Goal: Download file/media

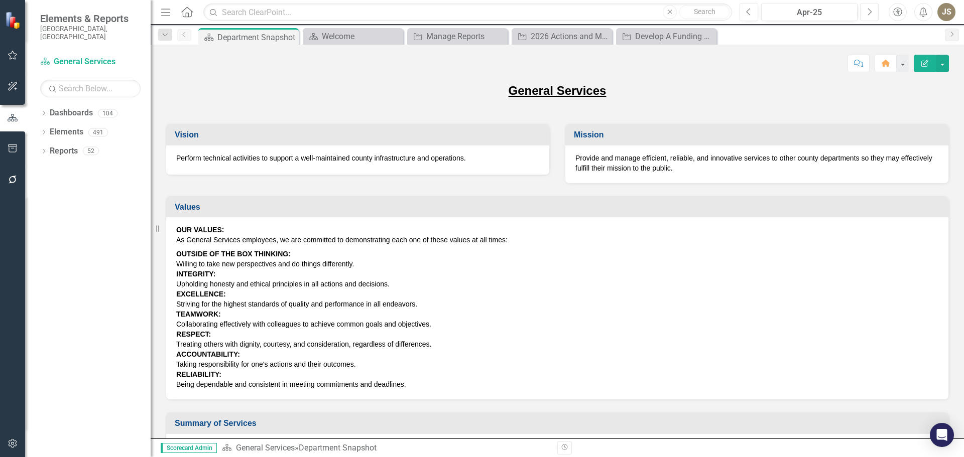
click at [865, 15] on button "Next" at bounding box center [869, 12] width 19 height 18
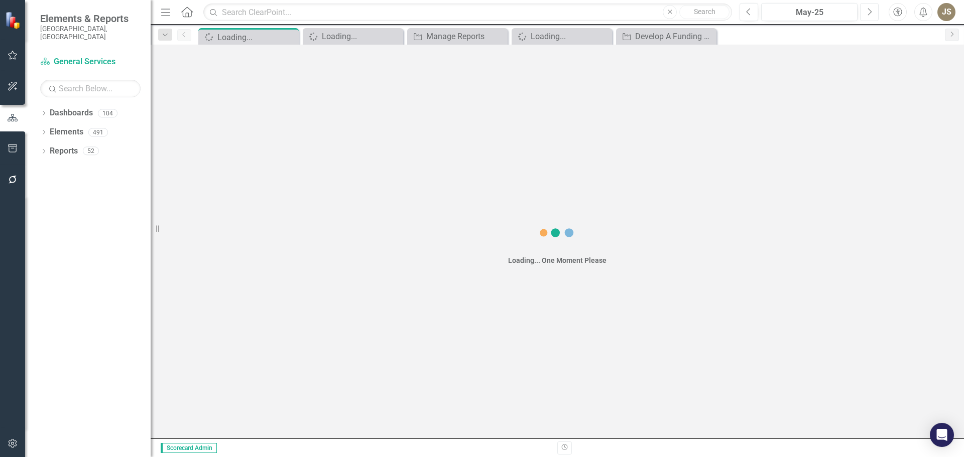
click at [867, 14] on button "Next" at bounding box center [869, 12] width 19 height 18
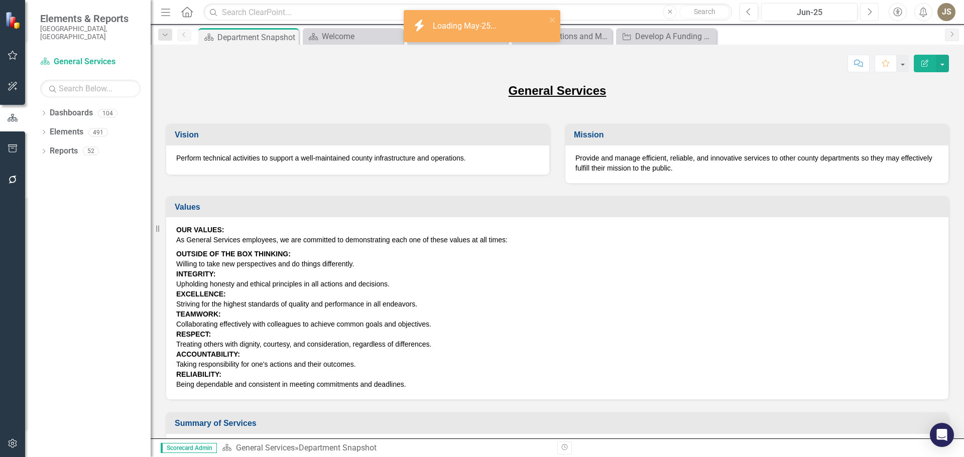
click at [867, 14] on icon "Next" at bounding box center [870, 12] width 6 height 9
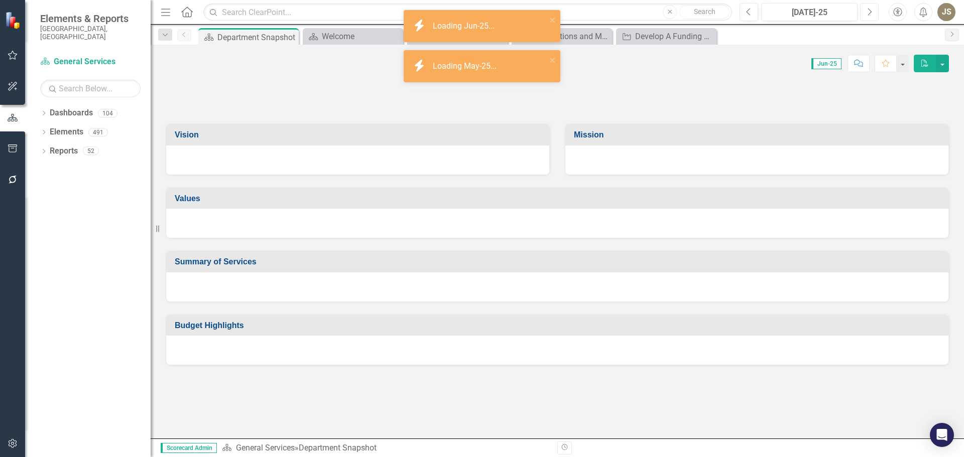
click at [867, 14] on icon "Next" at bounding box center [870, 12] width 6 height 9
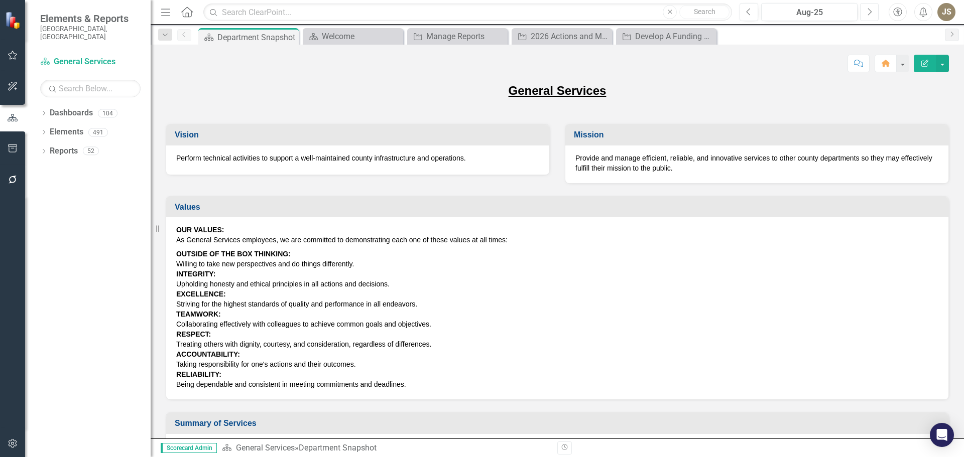
click at [866, 14] on button "Next" at bounding box center [869, 12] width 19 height 18
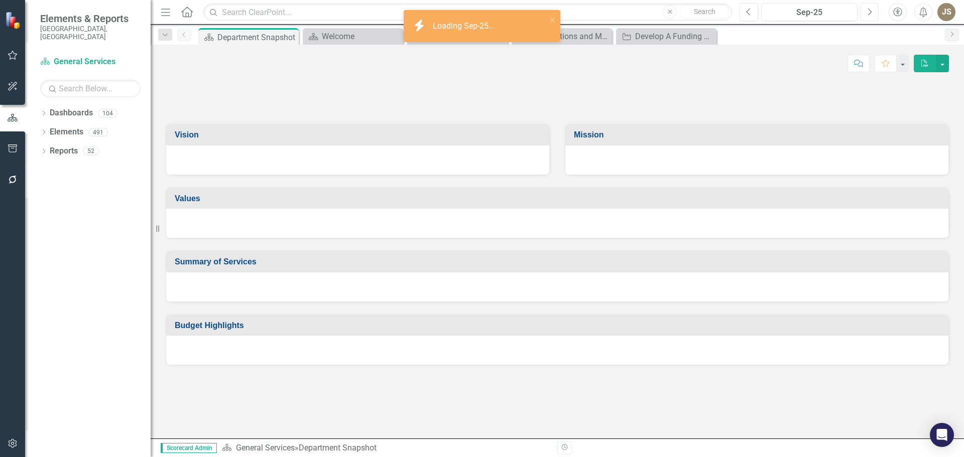
click at [866, 14] on button "Next" at bounding box center [869, 12] width 19 height 18
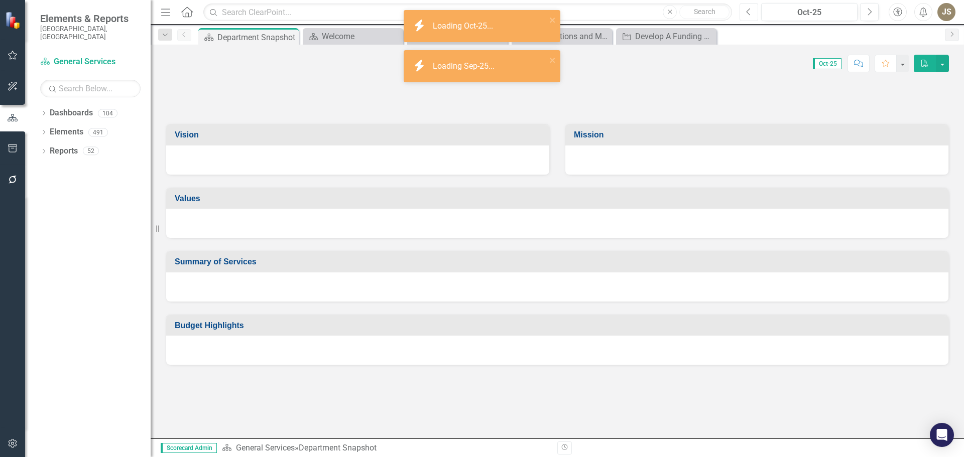
click at [754, 16] on button "Previous" at bounding box center [749, 12] width 19 height 18
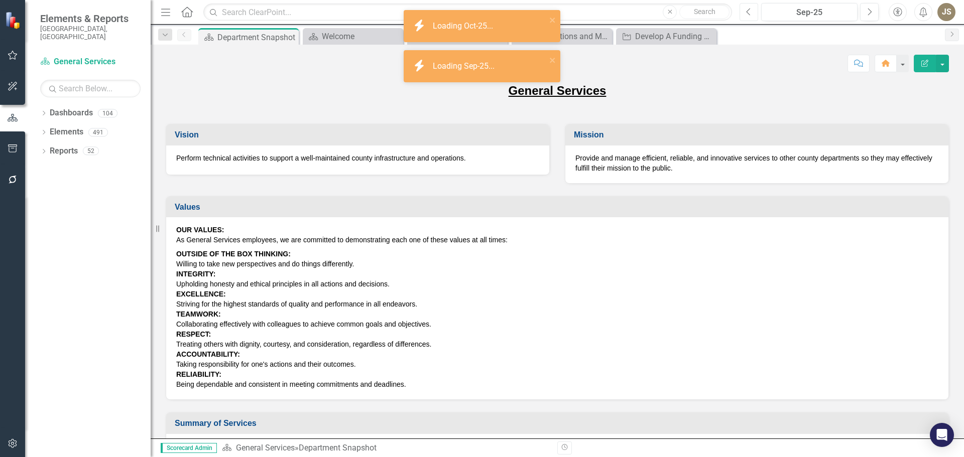
click at [750, 16] on button "Previous" at bounding box center [749, 12] width 19 height 18
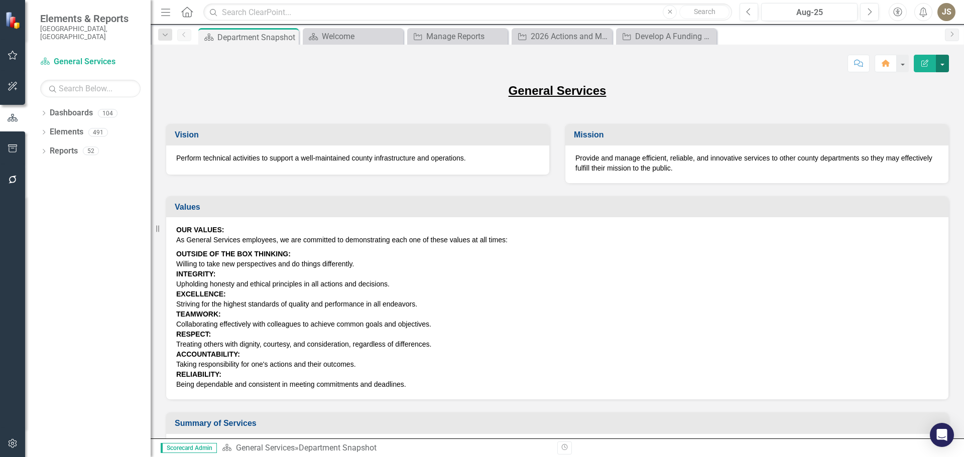
click at [945, 65] on button "button" at bounding box center [942, 64] width 13 height 18
click at [912, 139] on link "PDF Export to PDF" at bounding box center [907, 141] width 81 height 19
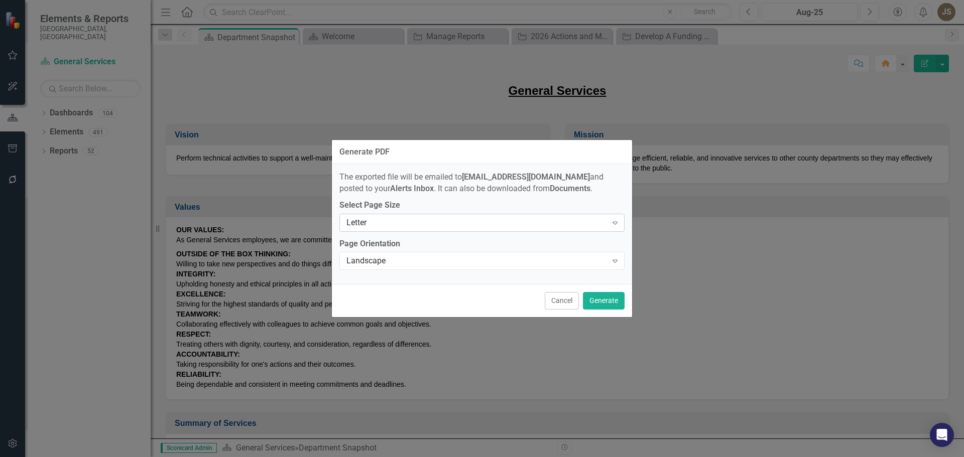
click at [618, 223] on icon "Expand" at bounding box center [615, 223] width 10 height 8
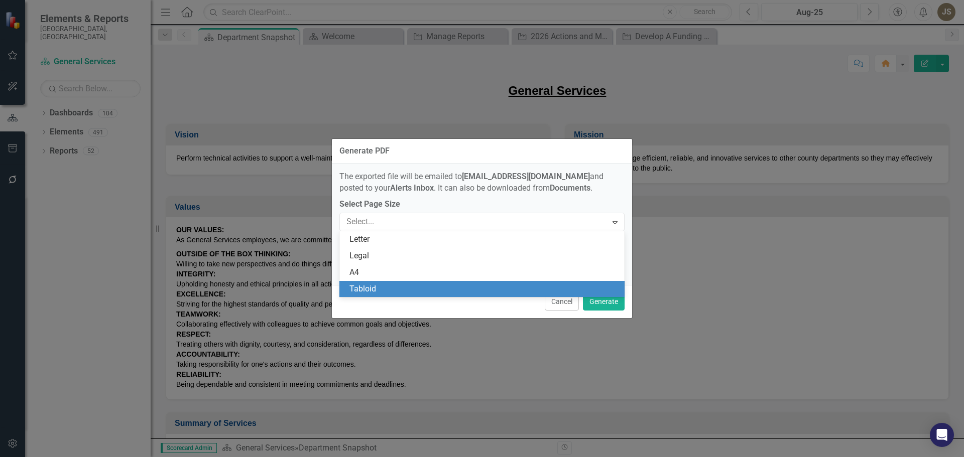
click at [390, 284] on div "Tabloid" at bounding box center [484, 290] width 269 height 12
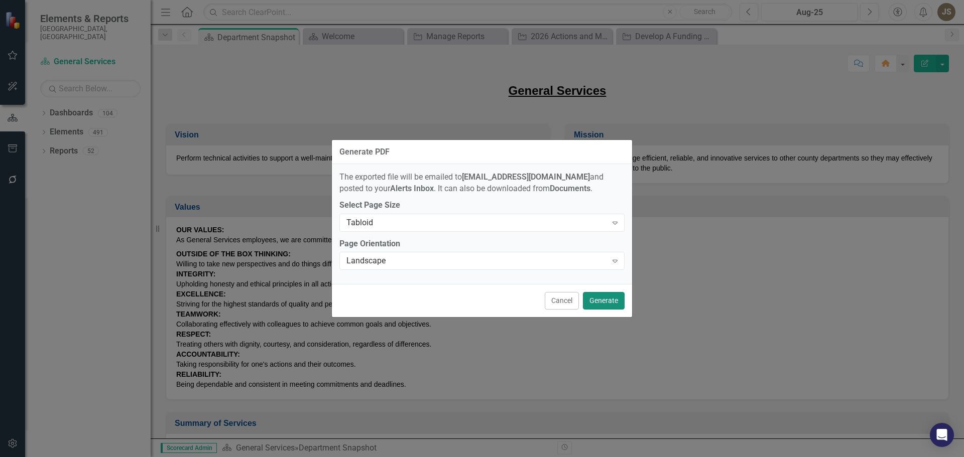
click at [600, 301] on button "Generate" at bounding box center [604, 301] width 42 height 18
